Goal: Task Accomplishment & Management: Complete application form

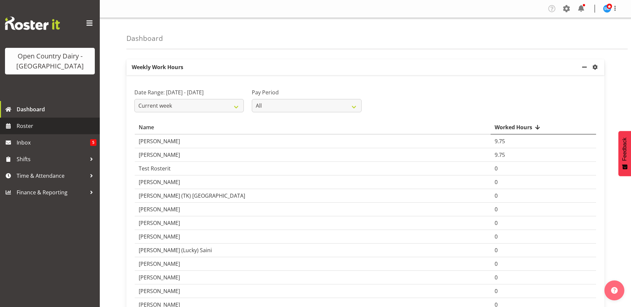
click at [17, 127] on span "Roster" at bounding box center [57, 126] width 80 height 10
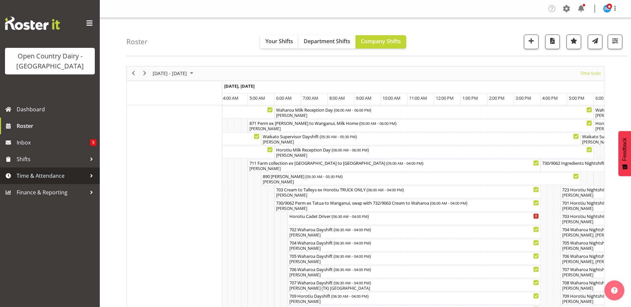
click at [33, 176] on span "Time & Attendance" at bounding box center [52, 176] width 70 height 10
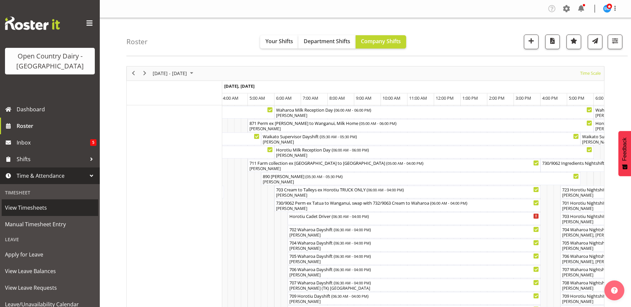
click at [27, 209] on span "View Timesheets" at bounding box center [50, 208] width 90 height 10
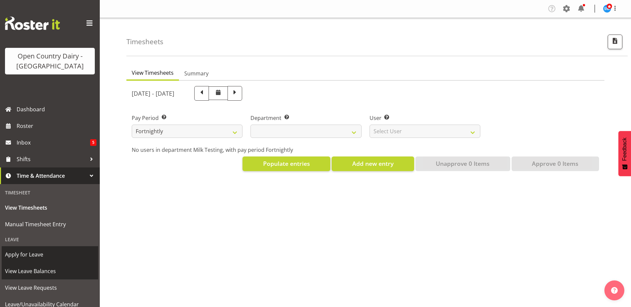
select select
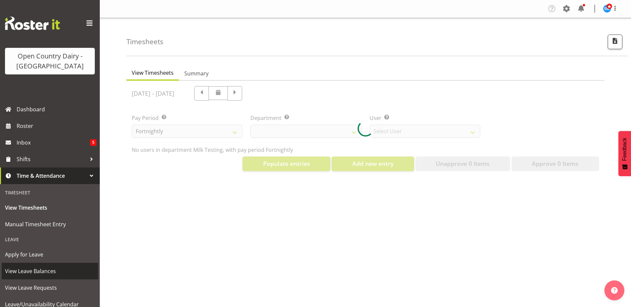
click at [29, 272] on span "View Leave Balances" at bounding box center [50, 271] width 90 height 10
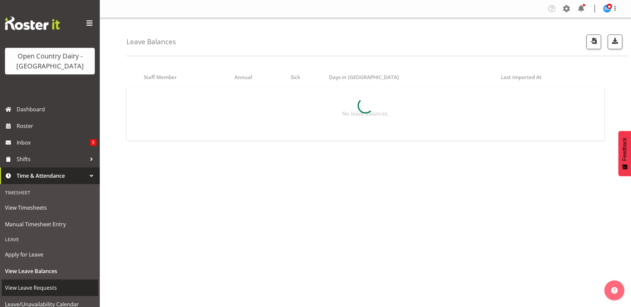
click at [28, 289] on span "View Leave Requests" at bounding box center [50, 288] width 90 height 10
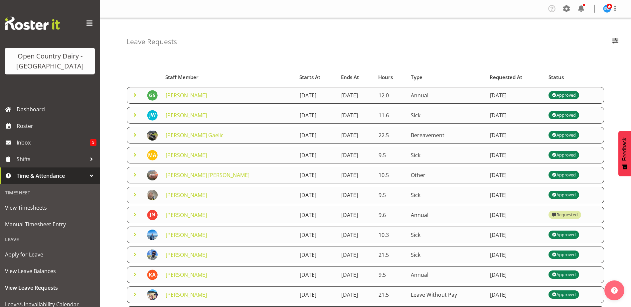
click at [558, 96] on span at bounding box center [554, 95] width 8 height 8
click at [520, 95] on td "29th September 2025" at bounding box center [515, 95] width 59 height 17
click at [134, 95] on span at bounding box center [135, 95] width 8 height 8
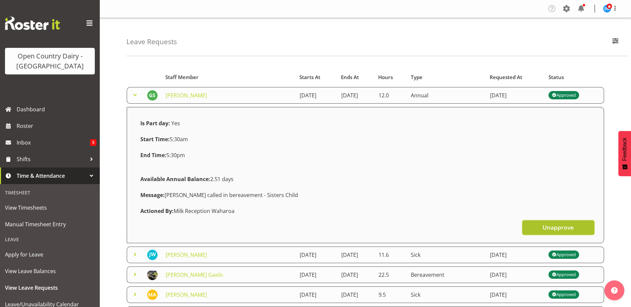
click at [563, 229] on span "Unapprove" at bounding box center [557, 227] width 31 height 9
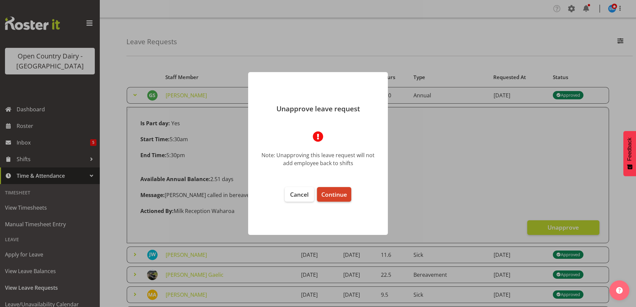
click at [336, 194] on span "Continue" at bounding box center [334, 195] width 26 height 8
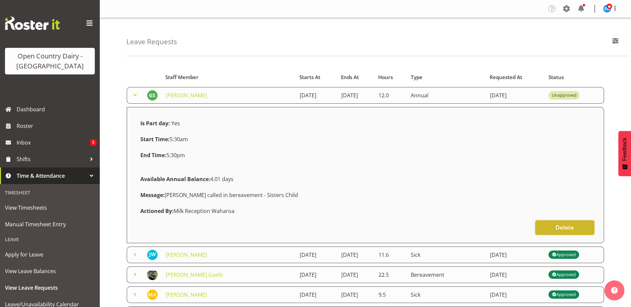
click at [567, 224] on span "Delete" at bounding box center [564, 227] width 18 height 9
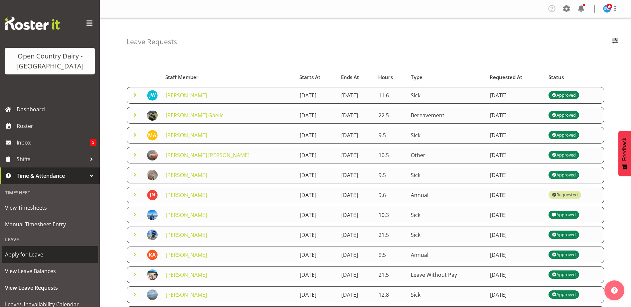
click at [37, 257] on span "Apply for Leave" at bounding box center [50, 255] width 90 height 10
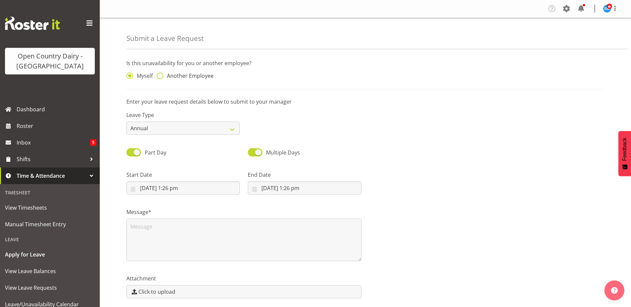
click at [159, 77] on span at bounding box center [160, 75] width 7 height 7
click at [159, 77] on input "Another Employee" at bounding box center [159, 76] width 4 height 4
radio input "true"
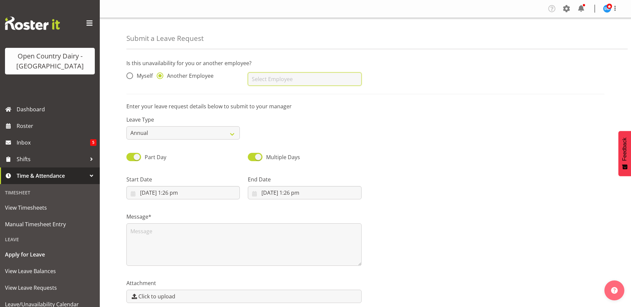
click at [268, 75] on input "text" at bounding box center [304, 78] width 113 height 13
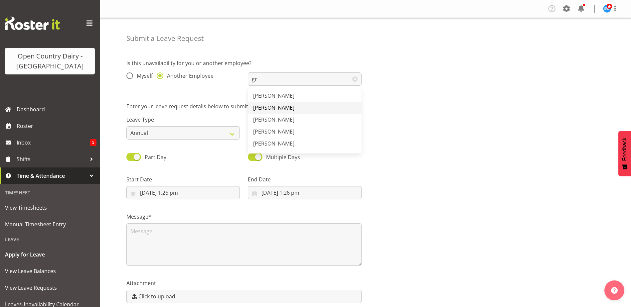
click at [282, 108] on span "[PERSON_NAME]" at bounding box center [273, 107] width 41 height 7
type input "[PERSON_NAME]"
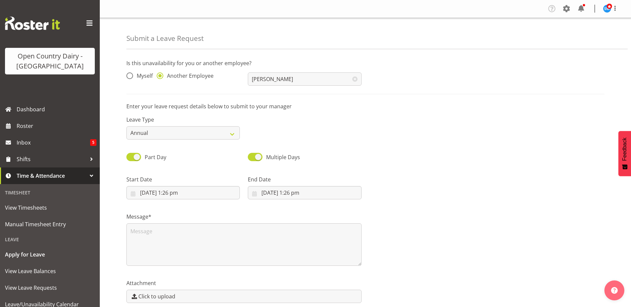
click at [414, 131] on div "Leave Type Annual Sick Leave Without Pay Bereavement Domestic Violence Parental…" at bounding box center [365, 124] width 486 height 37
click at [128, 102] on div "Is this unavailability for you or another employee? Myself Another Employee Gra…" at bounding box center [378, 193] width 504 height 278
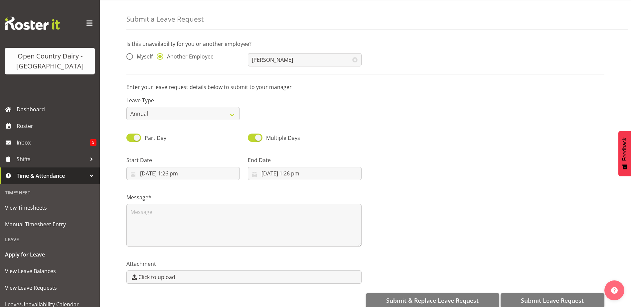
scroll to position [30, 0]
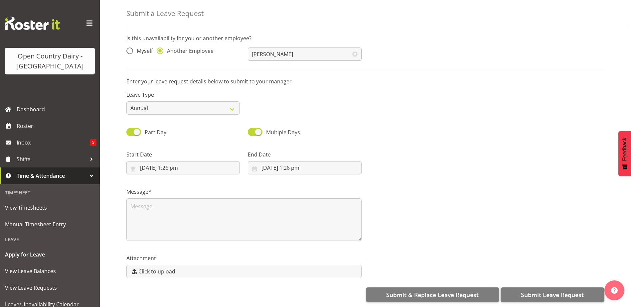
click at [354, 50] on span at bounding box center [354, 54] width 13 height 13
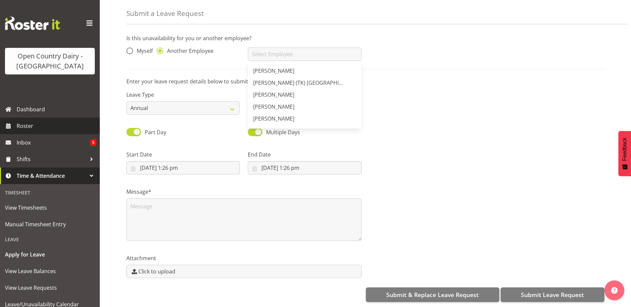
click at [29, 124] on span "Roster" at bounding box center [57, 126] width 80 height 10
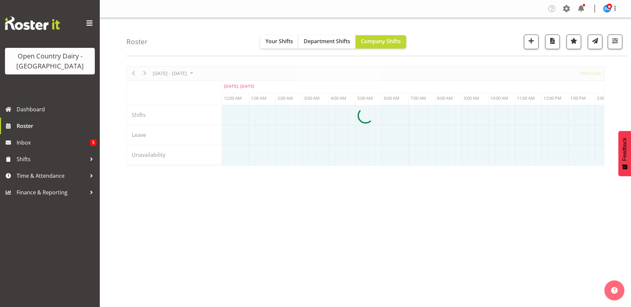
click at [17, 127] on span "Roster" at bounding box center [57, 126] width 80 height 10
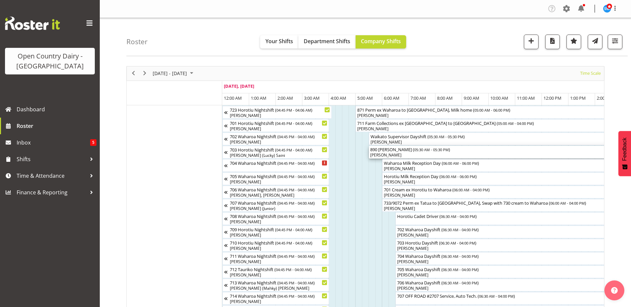
click at [382, 155] on div "[PERSON_NAME]" at bounding box center [528, 155] width 317 height 6
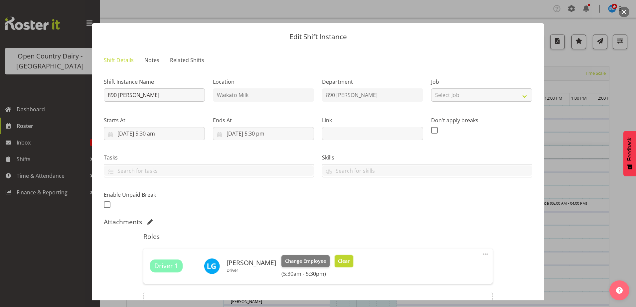
click at [338, 263] on span "Clear" at bounding box center [344, 261] width 12 height 7
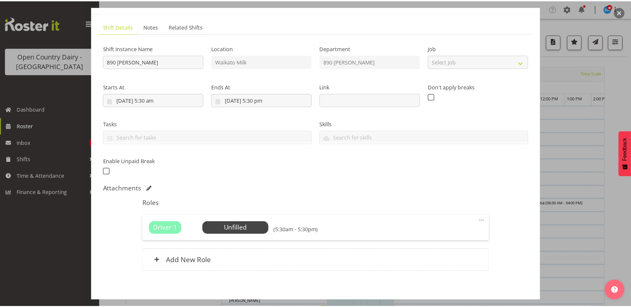
scroll to position [64, 0]
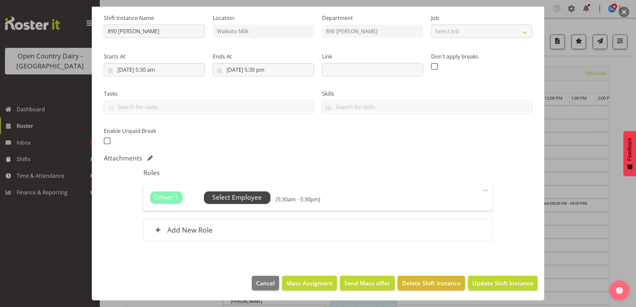
click at [254, 196] on span "Select Employee" at bounding box center [237, 198] width 50 height 10
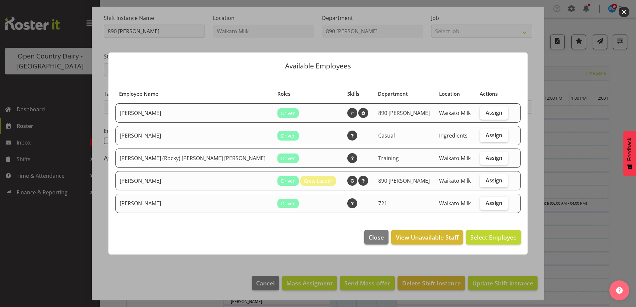
click at [487, 114] on span "Assign" at bounding box center [493, 112] width 17 height 7
click at [484, 114] on input "Assign" at bounding box center [482, 112] width 4 height 4
checkbox input "true"
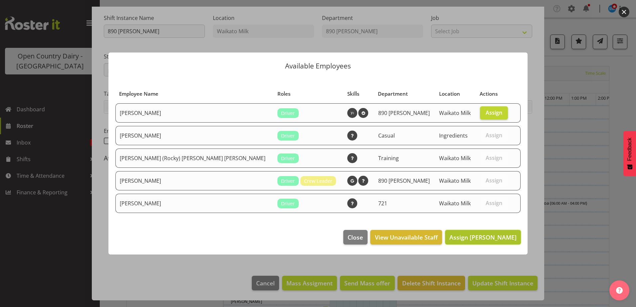
click at [482, 239] on span "Assign Graeme Schollum" at bounding box center [482, 237] width 67 height 8
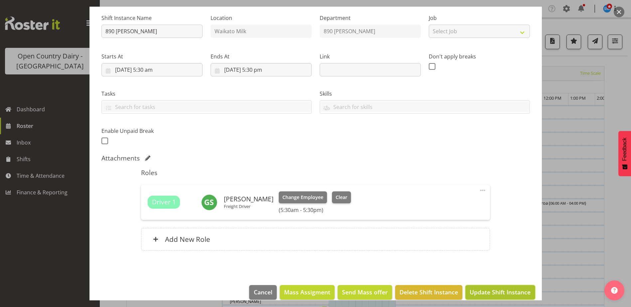
click at [481, 293] on span "Update Shift Instance" at bounding box center [500, 292] width 61 height 9
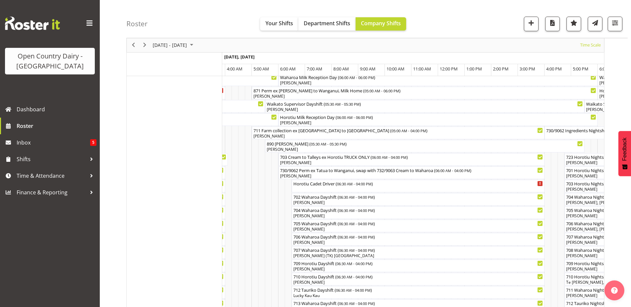
scroll to position [0, 0]
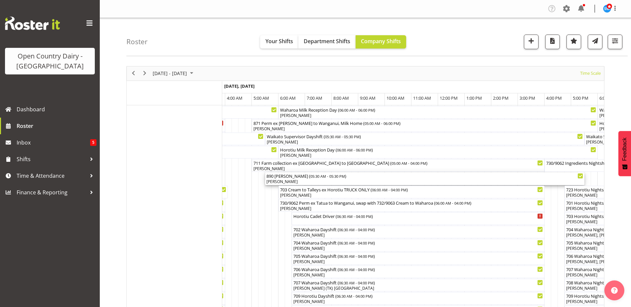
click at [282, 182] on div "[PERSON_NAME]" at bounding box center [424, 182] width 317 height 6
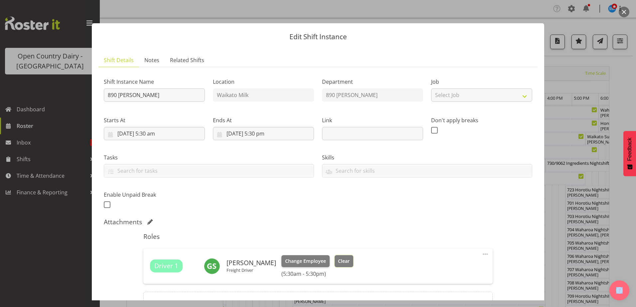
click at [349, 260] on span "Clear" at bounding box center [344, 261] width 12 height 7
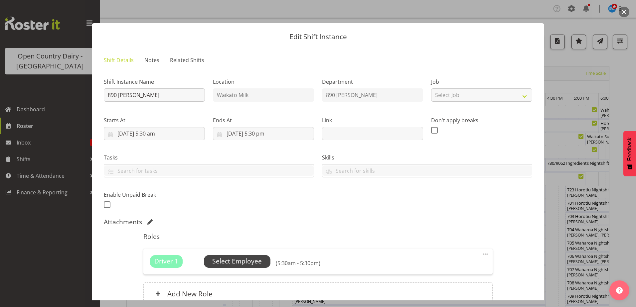
click at [239, 258] on span "Select Employee" at bounding box center [237, 262] width 50 height 10
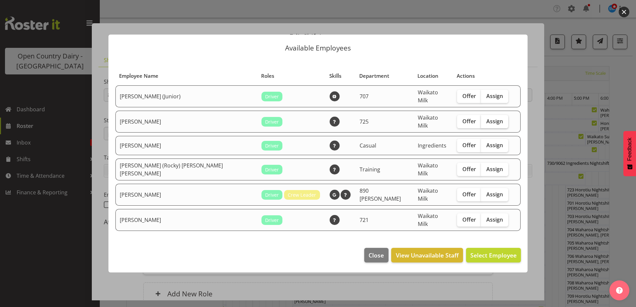
click at [486, 123] on span "Assign" at bounding box center [494, 121] width 17 height 7
click at [481, 123] on input "Assign" at bounding box center [483, 121] width 4 height 4
checkbox input "true"
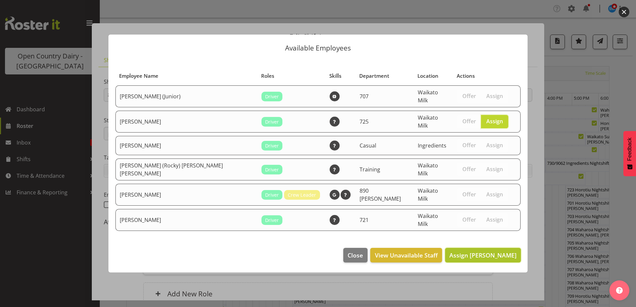
click at [486, 252] on span "Assign Len Grace" at bounding box center [482, 255] width 67 height 8
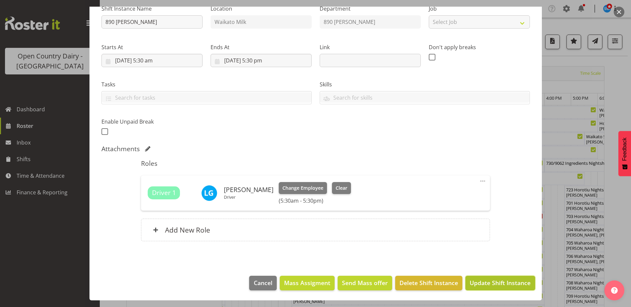
click at [497, 281] on span "Update Shift Instance" at bounding box center [500, 283] width 61 height 9
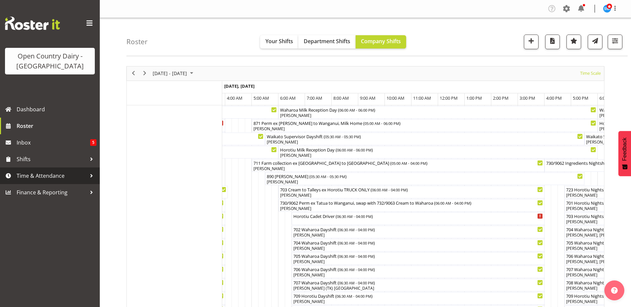
click at [46, 175] on span "Time & Attendance" at bounding box center [52, 176] width 70 height 10
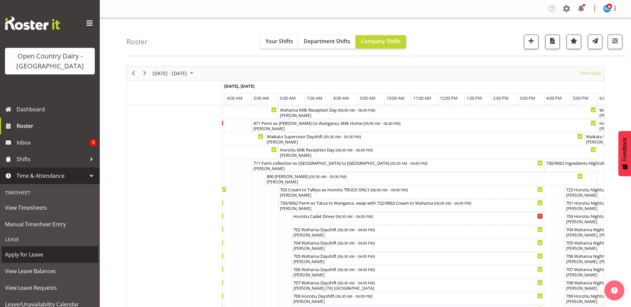
click at [33, 251] on span "Apply for Leave" at bounding box center [50, 255] width 90 height 10
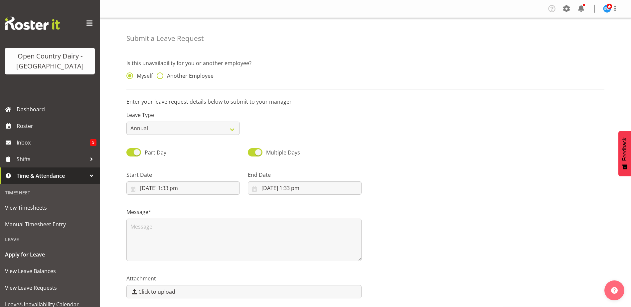
click at [161, 76] on span at bounding box center [160, 75] width 7 height 7
click at [161, 76] on input "Another Employee" at bounding box center [159, 76] width 4 height 4
radio input "true"
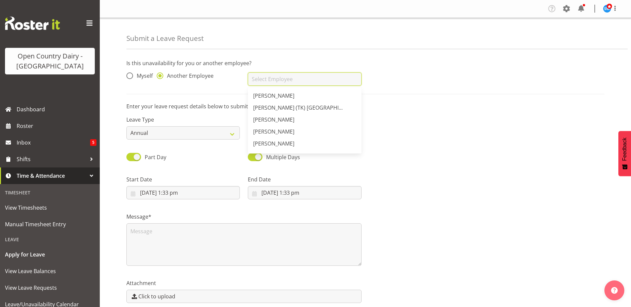
click at [285, 81] on input "text" at bounding box center [304, 78] width 113 height 13
click at [288, 106] on span "[PERSON_NAME]" at bounding box center [273, 107] width 41 height 7
type input "[PERSON_NAME]"
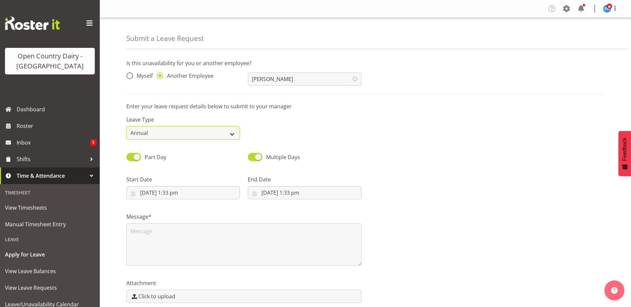
click at [235, 135] on select "Annual Sick Leave Without Pay Bereavement Domestic Violence Parental Jury Servi…" at bounding box center [182, 132] width 113 height 13
select select "Bereavement"
click at [126, 126] on select "Annual Sick Leave Without Pay Bereavement Domestic Violence Parental Jury Servi…" at bounding box center [182, 132] width 113 height 13
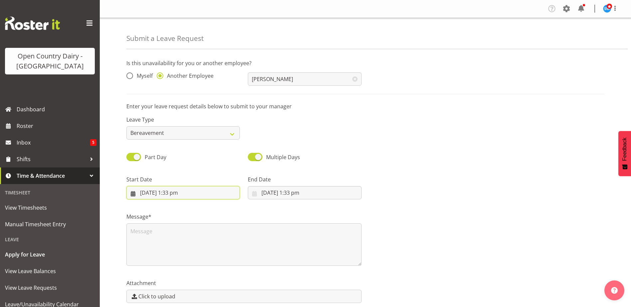
click at [173, 191] on input "29/09/2025, 1:33 pm" at bounding box center [182, 192] width 113 height 13
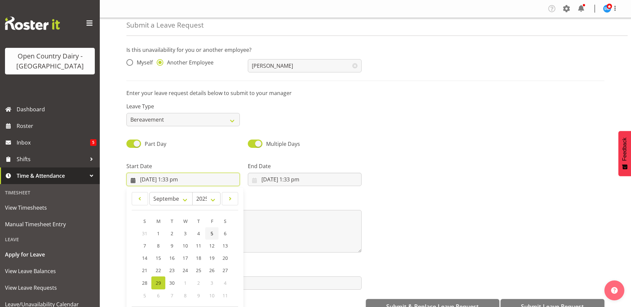
scroll to position [19, 0]
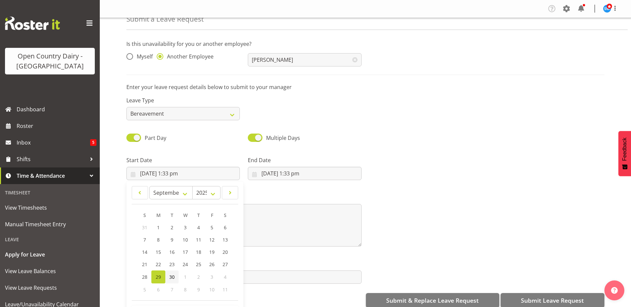
click at [169, 276] on link "30" at bounding box center [171, 277] width 13 height 13
type input "30/09/2025, 1:33 pm"
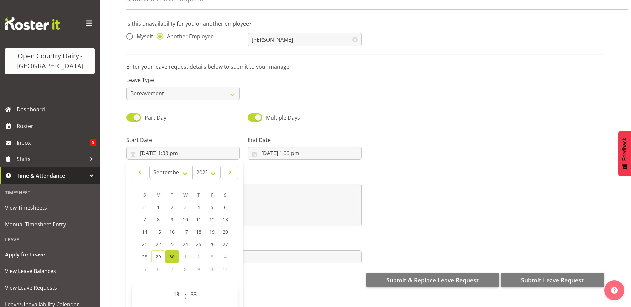
scroll to position [30, 0]
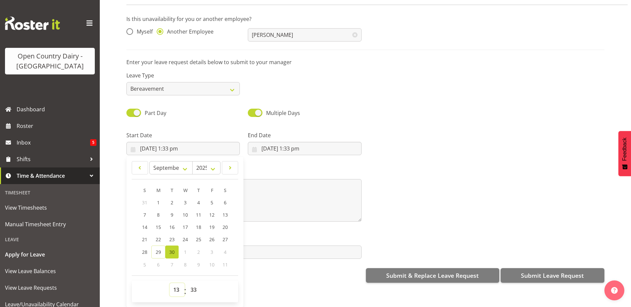
click at [178, 286] on select "00 01 02 03 04 05 06 07 08 09 10 11 12 13 14 15 16 17 18 19 20 21 22 23" at bounding box center [177, 289] width 15 height 13
select select "5"
click at [170, 283] on select "00 01 02 03 04 05 06 07 08 09 10 11 12 13 14 15 16 17 18 19 20 21 22 23" at bounding box center [177, 289] width 15 height 13
type input "30/09/2025, 5:33 am"
click at [193, 285] on select "00 01 02 03 04 05 06 07 08 09 10 11 12 13 14 15 16 17 18 19 20 21 22 23 24 25 2…" at bounding box center [194, 289] width 15 height 13
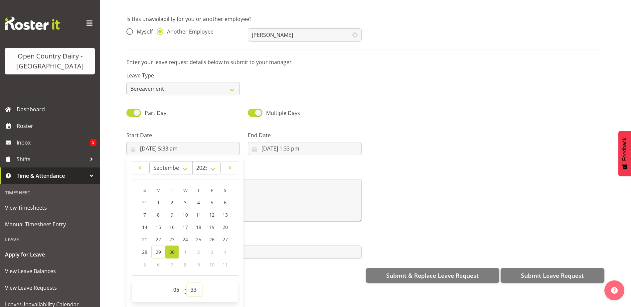
select select "30"
click at [187, 283] on select "00 01 02 03 04 05 06 07 08 09 10 11 12 13 14 15 16 17 18 19 20 21 22 23 24 25 2…" at bounding box center [194, 289] width 15 height 13
type input "30/09/2025, 5:30 am"
click at [277, 144] on input "29/09/2025, 1:33 pm" at bounding box center [304, 148] width 113 height 13
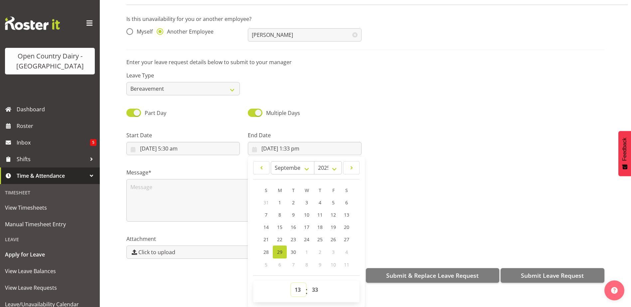
click at [300, 284] on select "00 01 02 03 04 05 06 07 08 09 10 11 12 13 14 15 16 17 18 19 20 21 22 23" at bounding box center [298, 289] width 15 height 13
click at [292, 249] on span "30" at bounding box center [293, 252] width 5 height 6
type input "30/09/2025, 1:33 pm"
click at [297, 285] on select "00 01 02 03 04 05 06 07 08 09 10 11 12 13 14 15 16 17 18 19 20 21 22 23" at bounding box center [298, 289] width 15 height 13
select select "17"
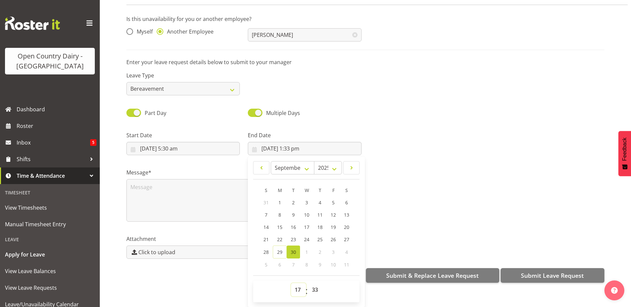
click at [291, 283] on select "00 01 02 03 04 05 06 07 08 09 10 11 12 13 14 15 16 17 18 19 20 21 22 23" at bounding box center [298, 289] width 15 height 13
type input "30/09/2025, 5:33 pm"
click at [313, 286] on select "00 01 02 03 04 05 06 07 08 09 10 11 12 13 14 15 16 17 18 19 20 21 22 23 24 25 2…" at bounding box center [315, 289] width 15 height 13
select select "30"
click at [308, 283] on select "00 01 02 03 04 05 06 07 08 09 10 11 12 13 14 15 16 17 18 19 20 21 22 23 24 25 2…" at bounding box center [315, 289] width 15 height 13
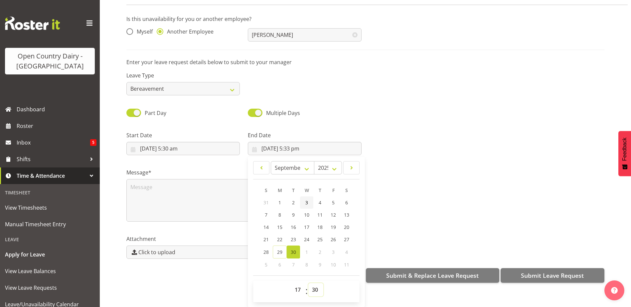
type input "30/09/2025, 5:30 pm"
click at [426, 195] on div "Message*" at bounding box center [365, 192] width 486 height 67
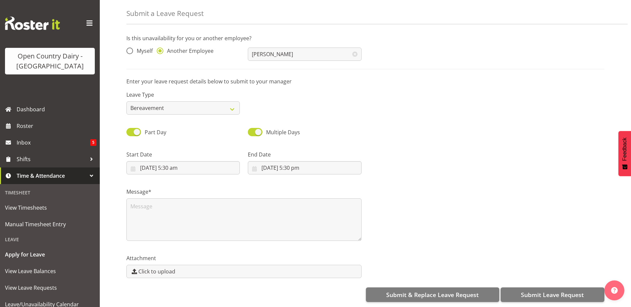
scroll to position [0, 0]
click at [150, 199] on textarea at bounding box center [243, 220] width 235 height 43
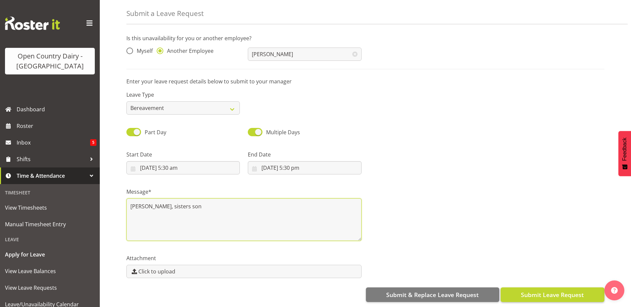
type textarea "Graeme - Bereavement, sisters son"
click at [551, 292] on span "Submit Leave Request" at bounding box center [552, 295] width 63 height 9
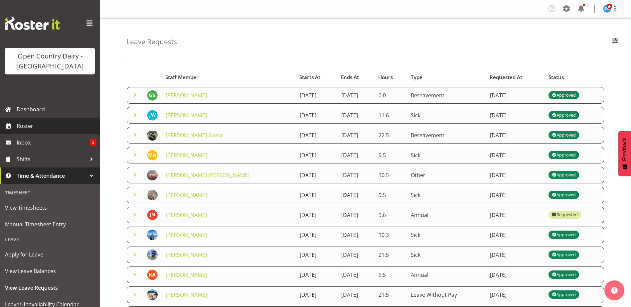
click at [20, 124] on span "Roster" at bounding box center [57, 126] width 80 height 10
